Goal: Task Accomplishment & Management: Manage account settings

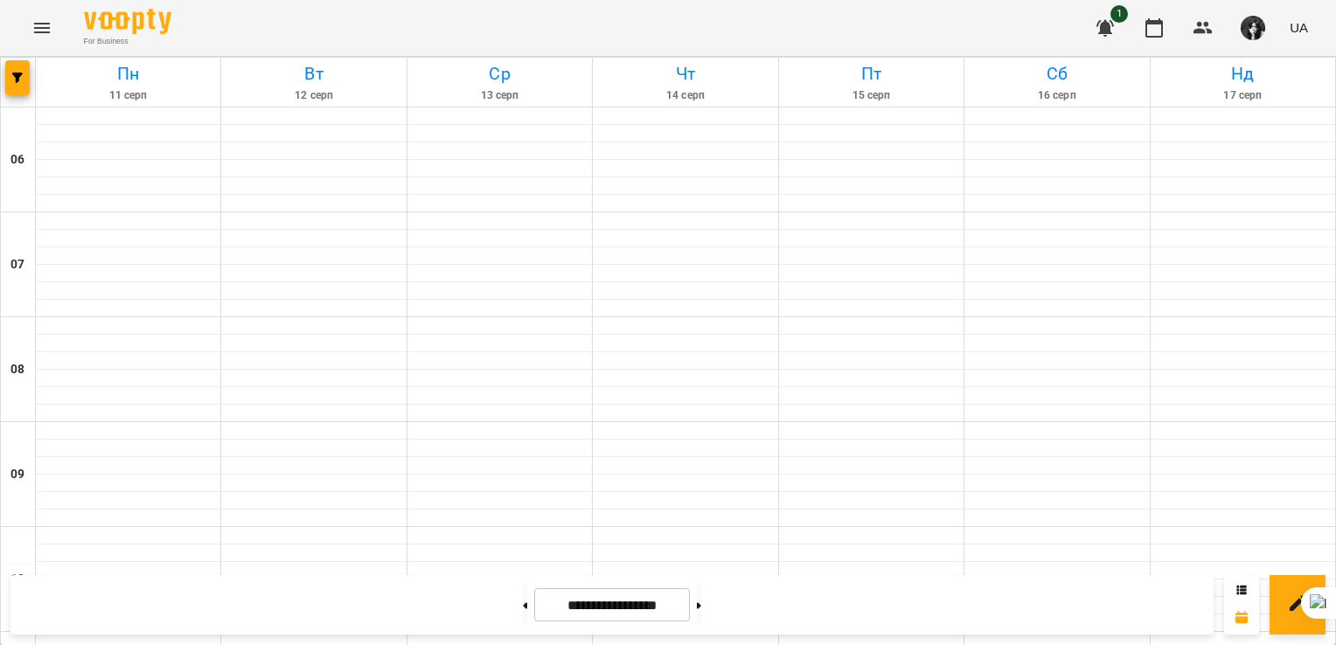
scroll to position [991, 0]
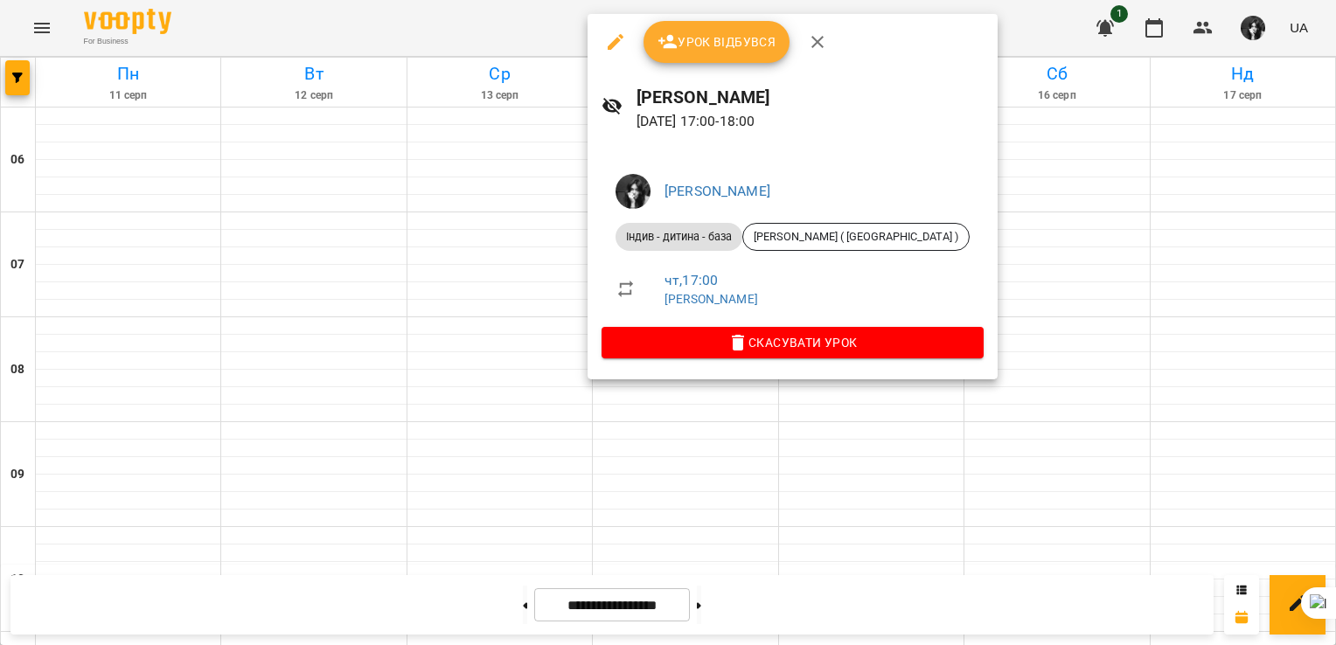
click at [738, 47] on span "Урок відбувся" at bounding box center [717, 41] width 119 height 21
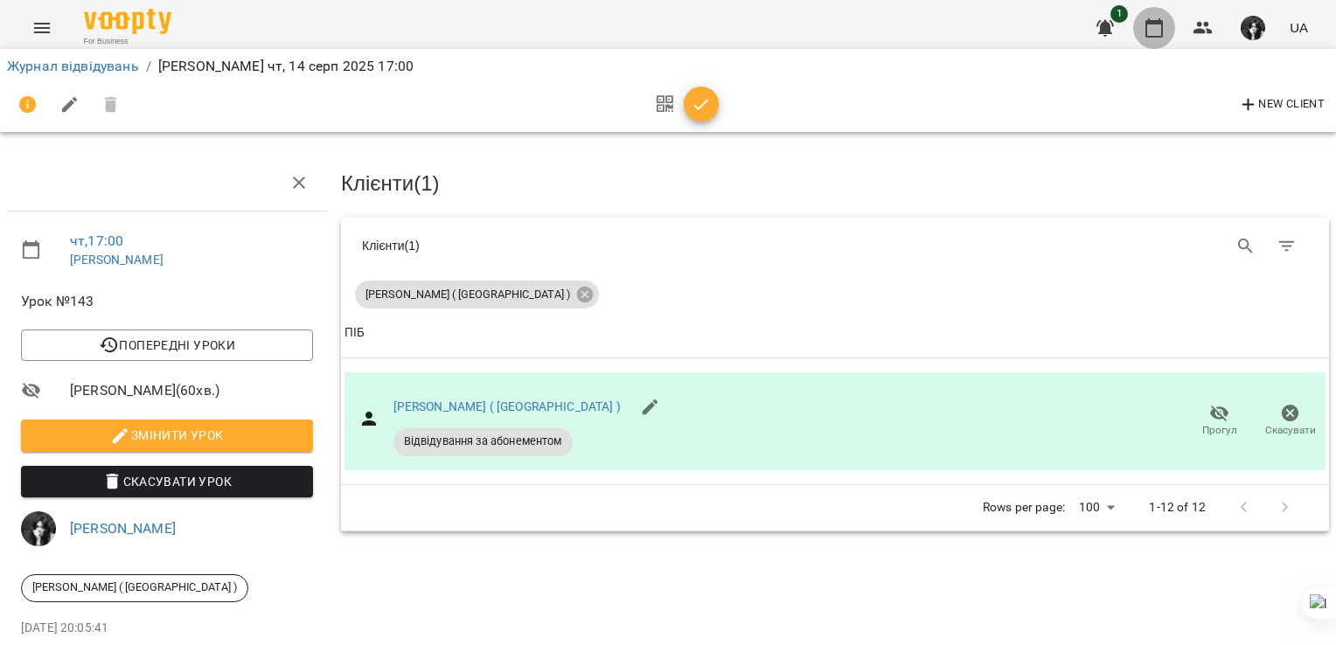
click at [1161, 29] on icon "button" at bounding box center [1154, 27] width 21 height 21
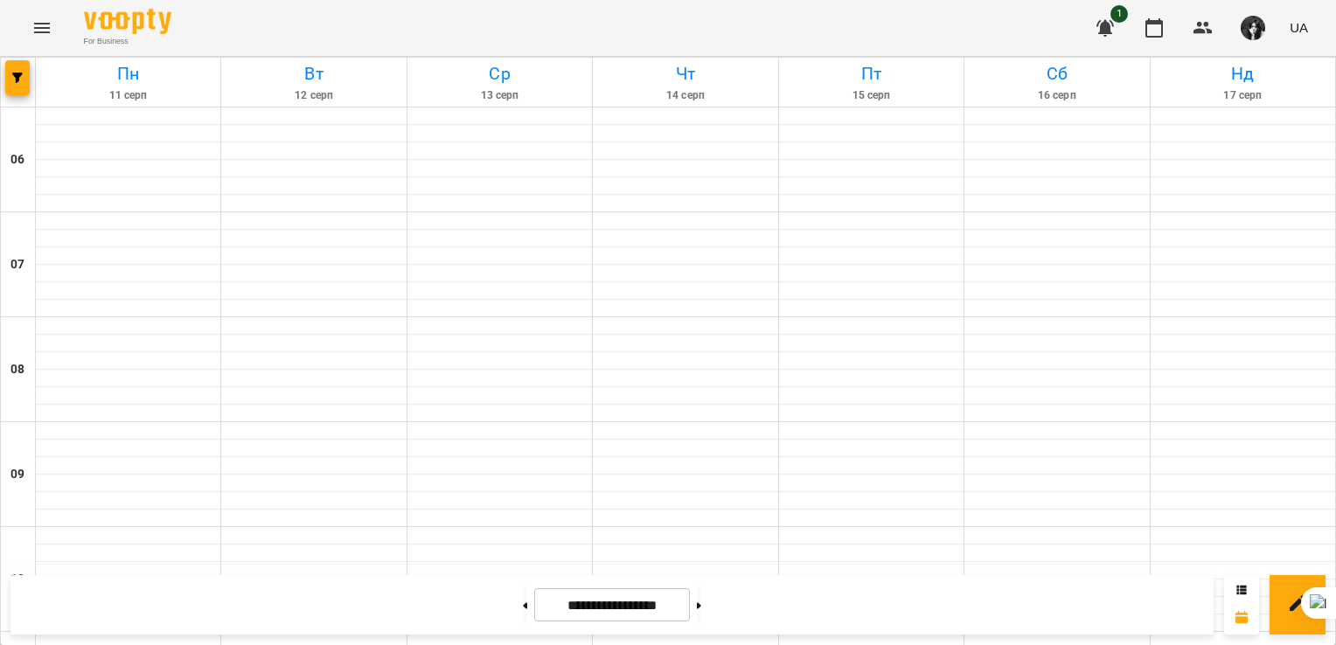
scroll to position [1107, 0]
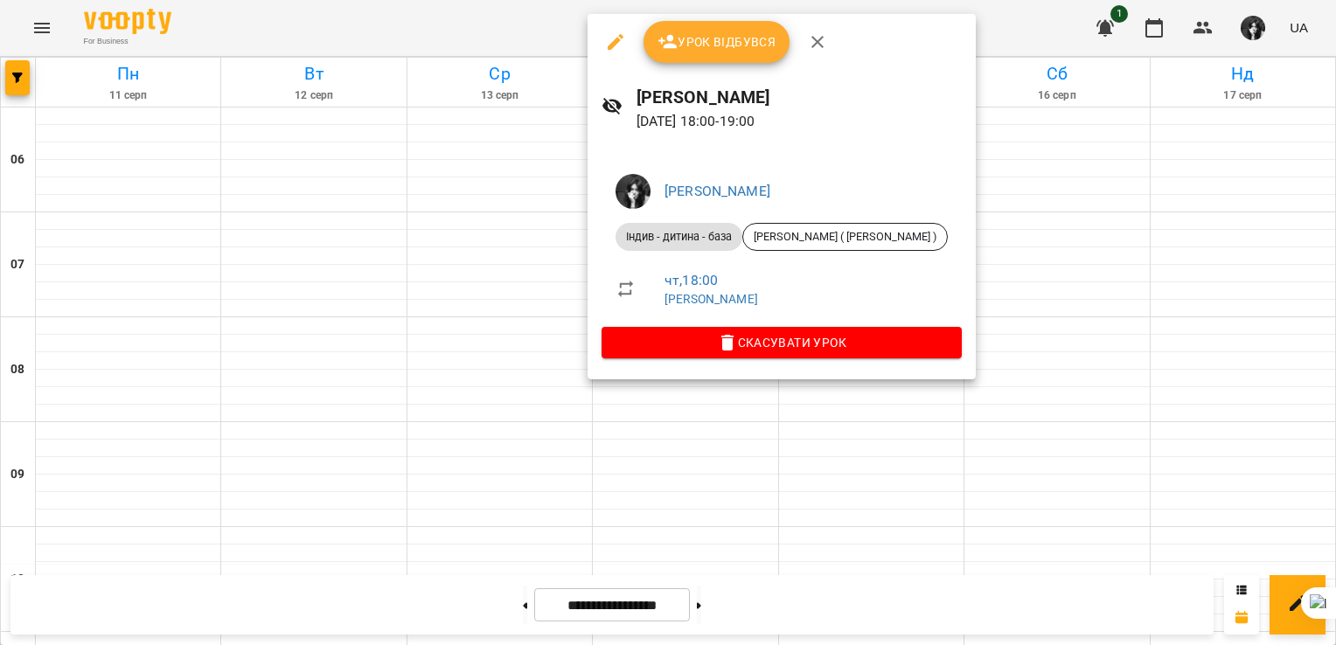
click at [762, 54] on button "Урок відбувся" at bounding box center [717, 42] width 147 height 42
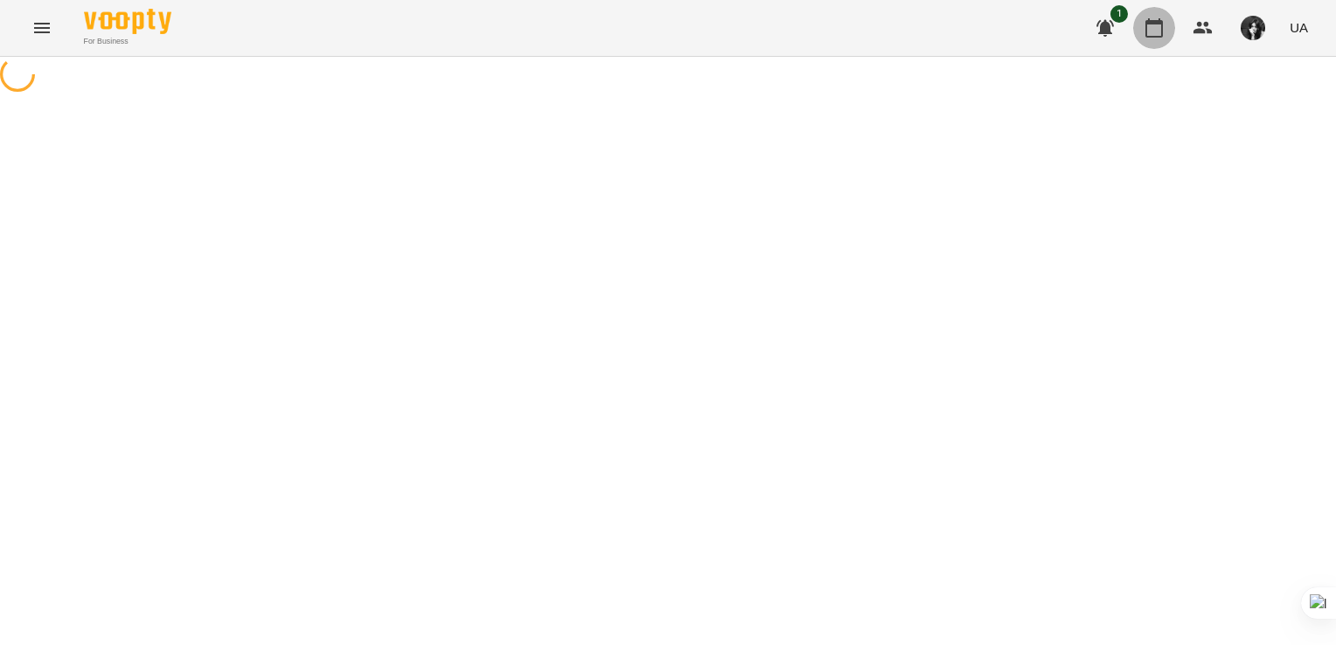
click at [1152, 30] on icon "button" at bounding box center [1154, 27] width 21 height 21
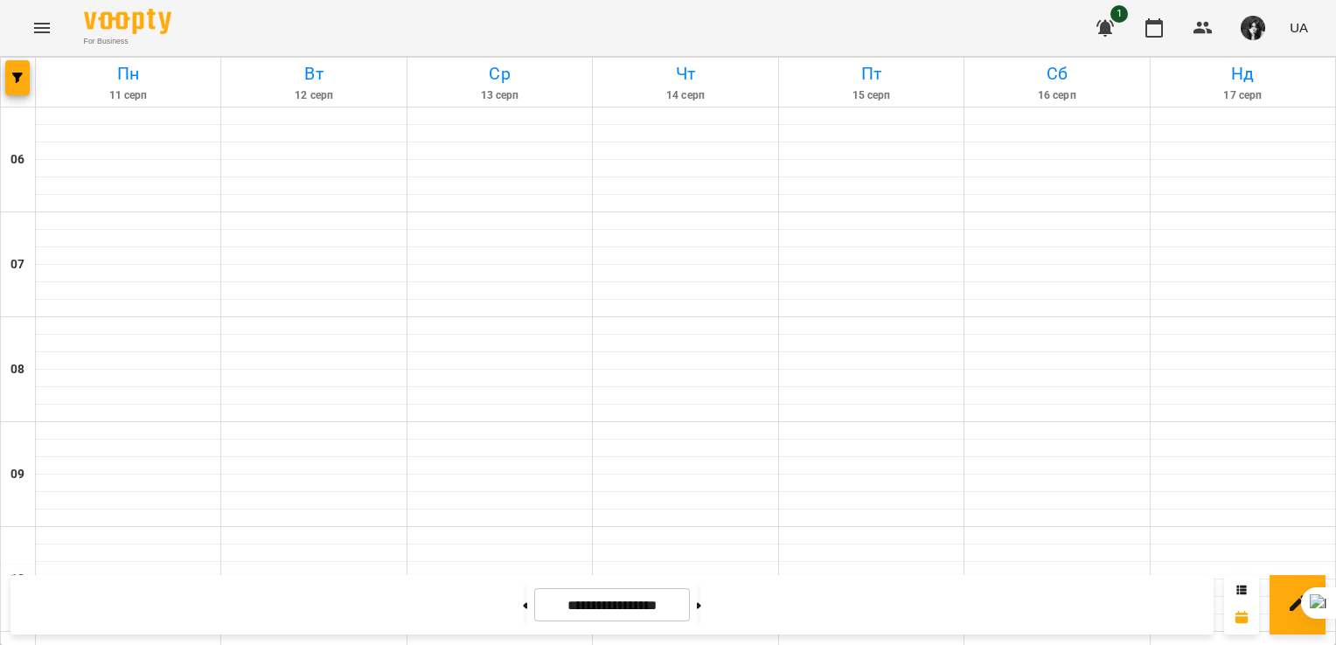
scroll to position [1282, 0]
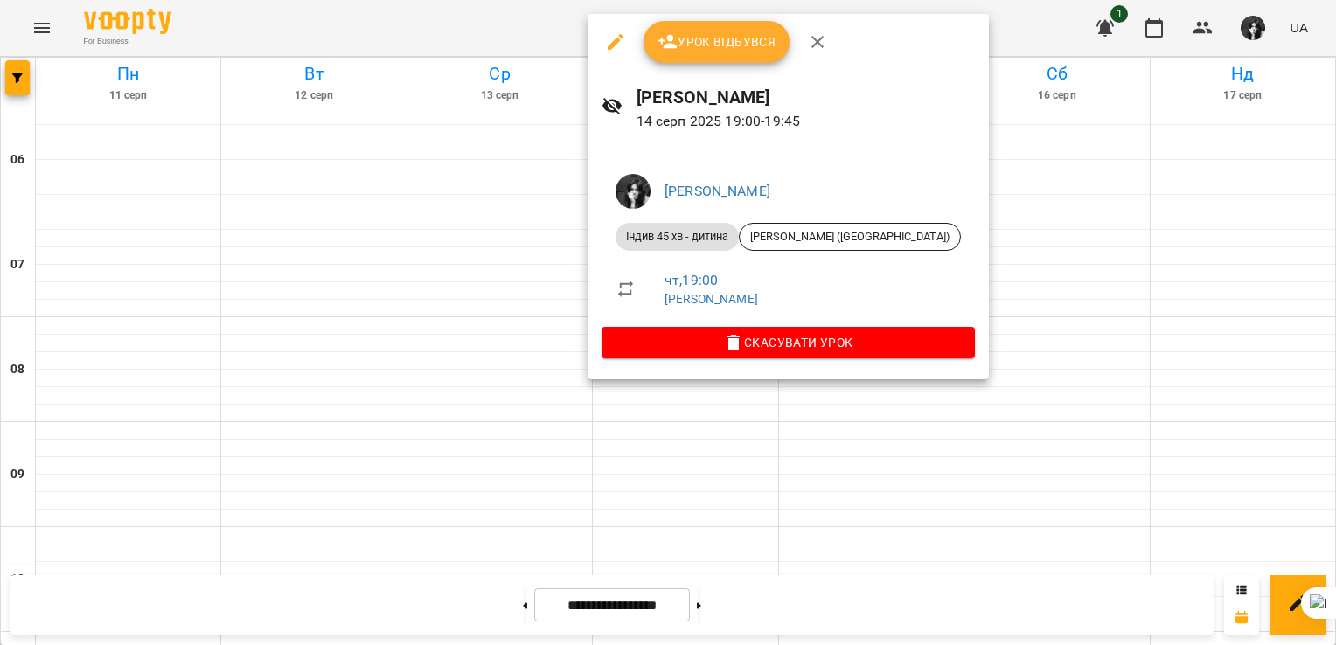
click at [757, 43] on span "Урок відбувся" at bounding box center [717, 41] width 119 height 21
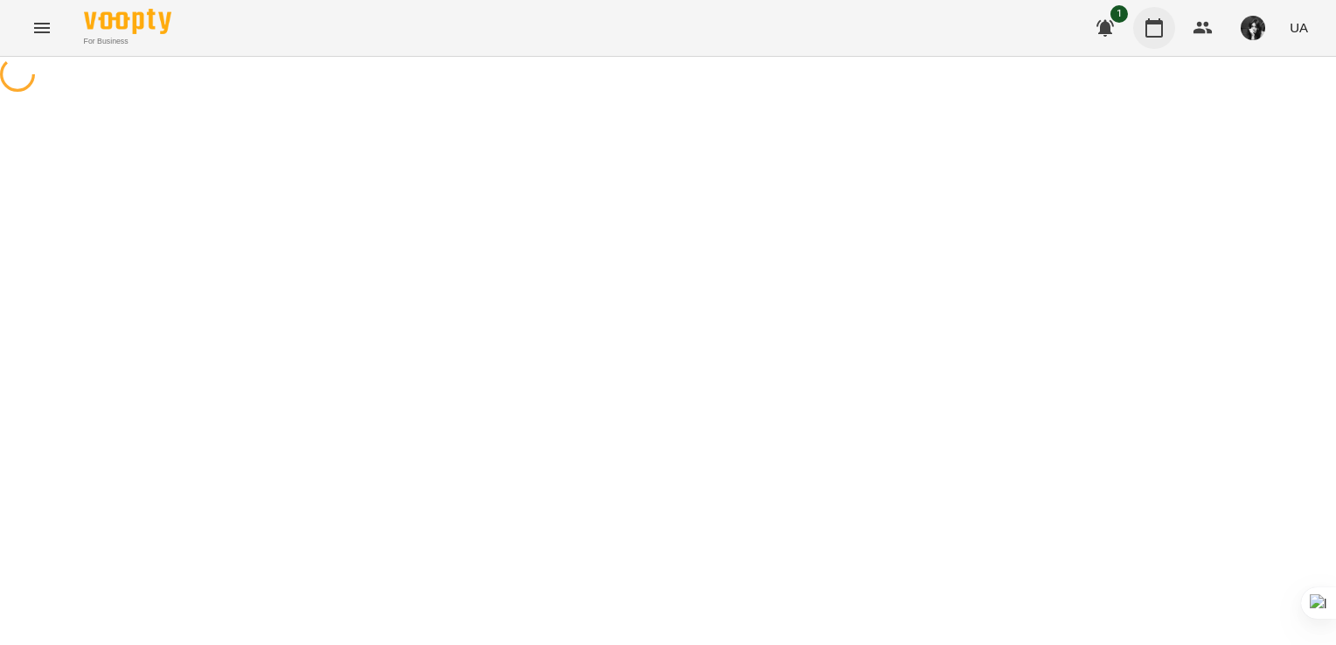
click at [1165, 24] on icon "button" at bounding box center [1154, 27] width 21 height 21
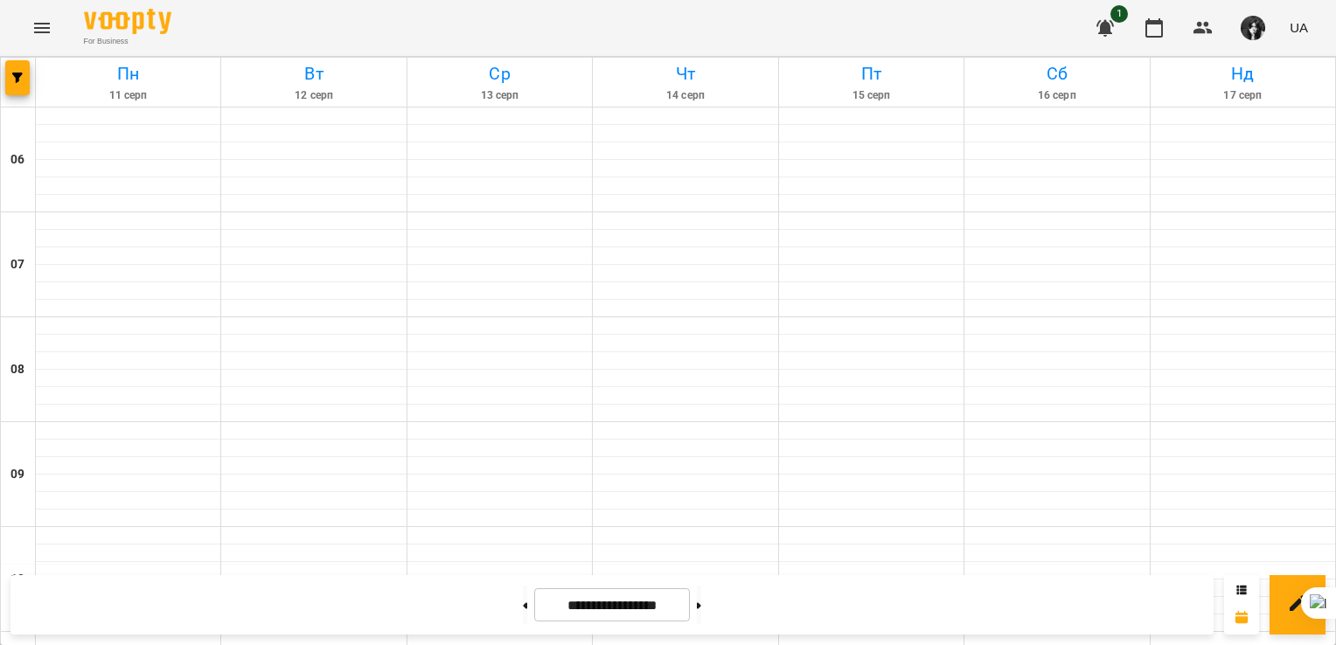
scroll to position [1224, 0]
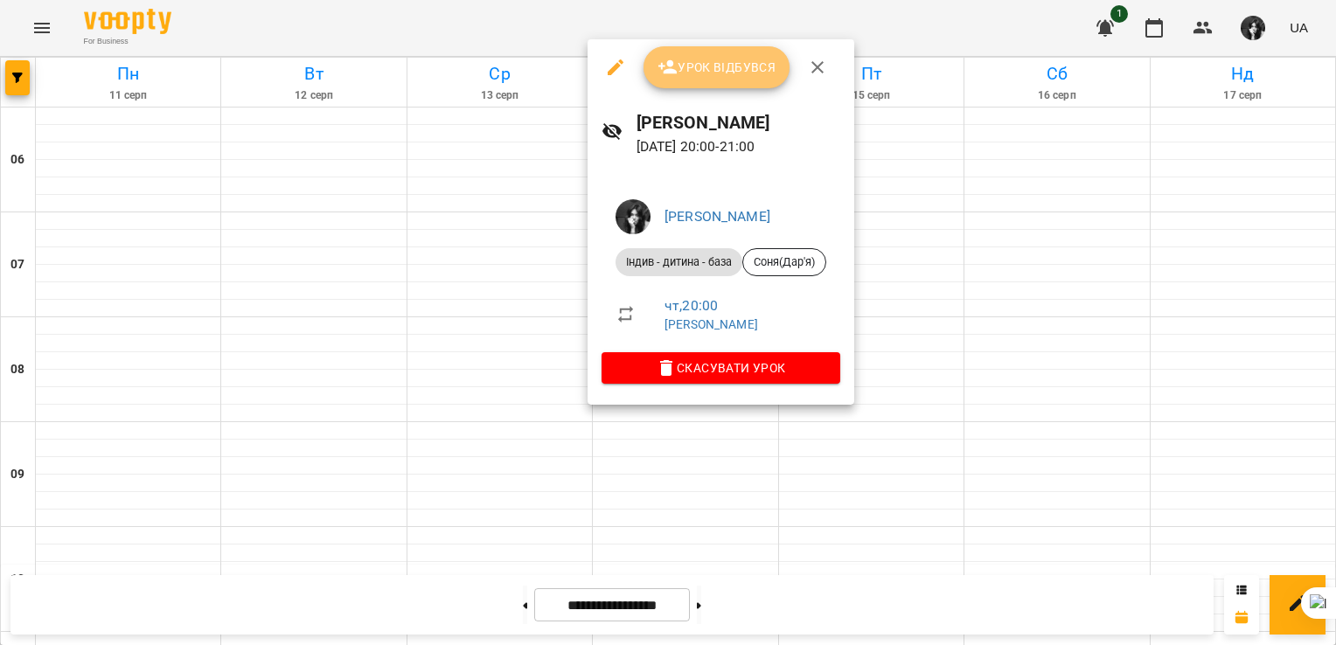
click at [696, 69] on span "Урок відбувся" at bounding box center [717, 67] width 119 height 21
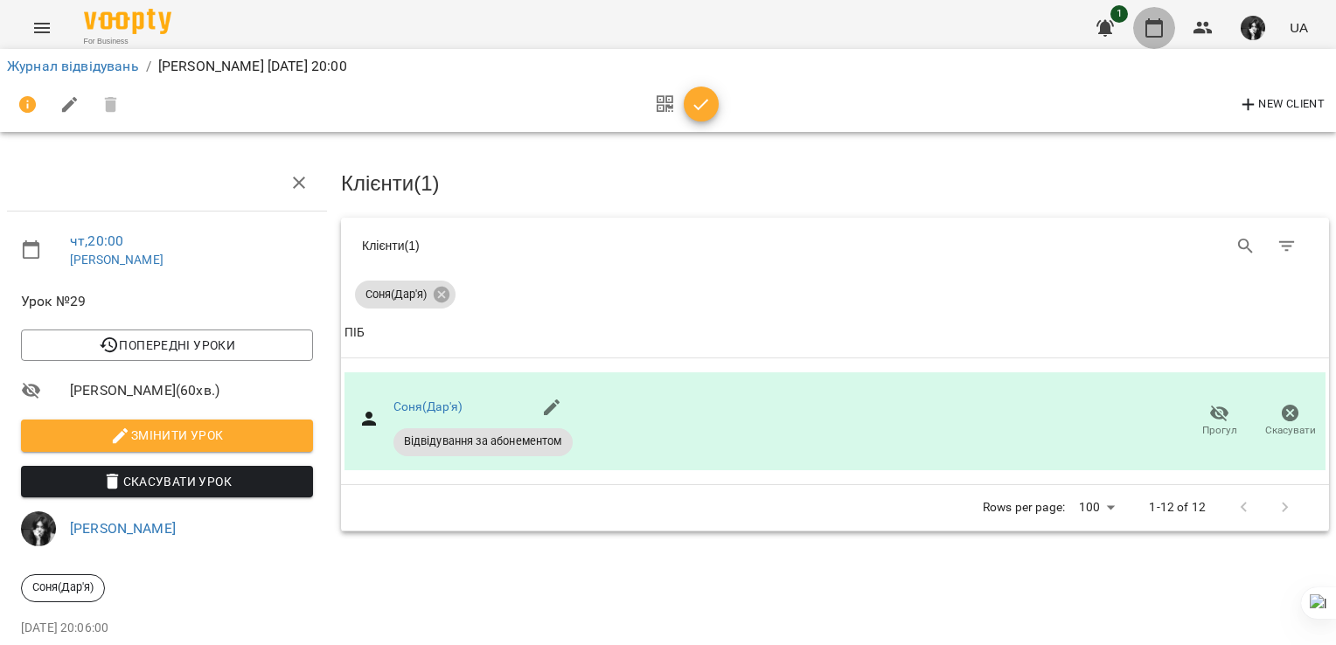
click at [1164, 30] on icon "button" at bounding box center [1154, 27] width 21 height 21
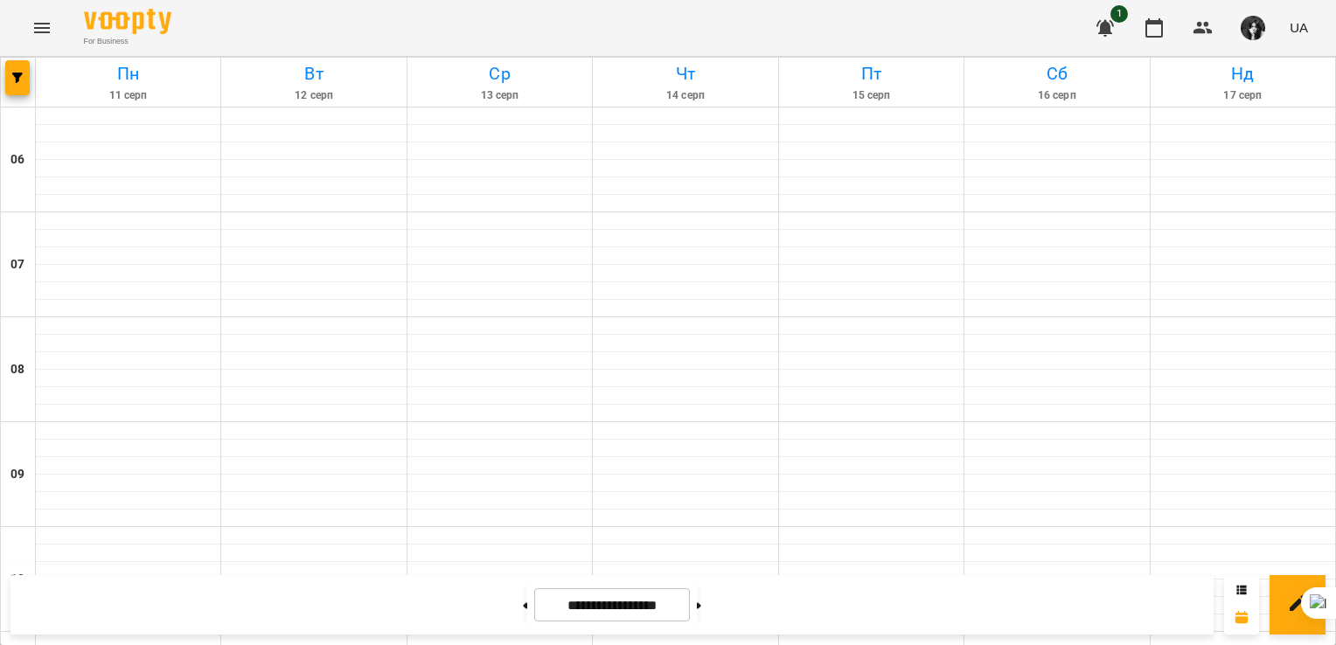
scroll to position [700, 0]
